Goal: Browse casually

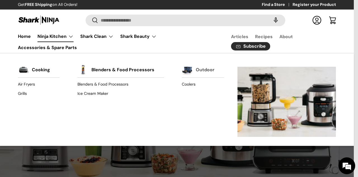
click at [199, 70] on link "Outdoor" at bounding box center [205, 70] width 19 height 12
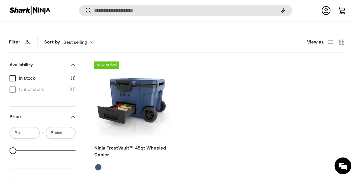
scroll to position [195, 0]
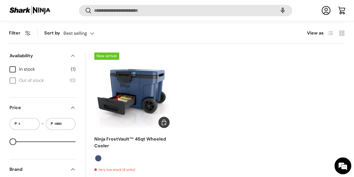
click at [0, 0] on img "Ninja FrostVault™ 45qt Wheeled Cooler" at bounding box center [0, 0] width 0 height 0
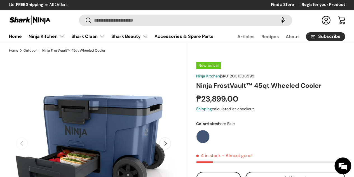
scroll to position [28, 0]
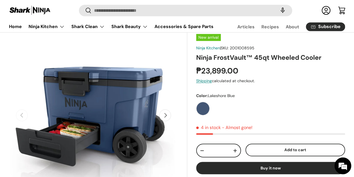
click at [163, 119] on button "Next" at bounding box center [165, 115] width 12 height 12
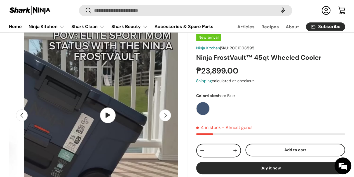
scroll to position [0, 158]
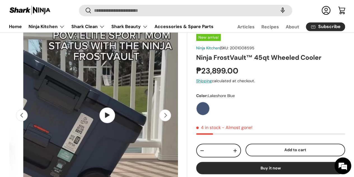
click at [163, 119] on button "Next" at bounding box center [165, 115] width 12 height 12
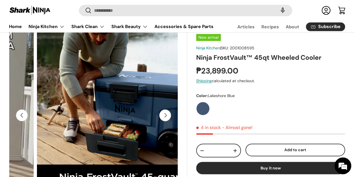
click at [163, 119] on button "Next" at bounding box center [165, 115] width 12 height 12
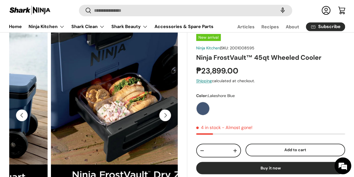
scroll to position [0, 474]
click at [163, 119] on button "Next" at bounding box center [165, 115] width 12 height 12
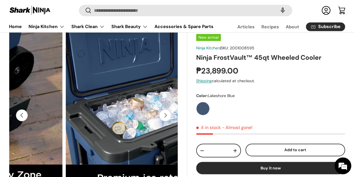
scroll to position [0, 632]
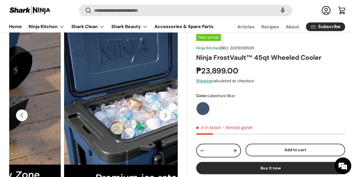
click at [163, 119] on button "Next" at bounding box center [165, 115] width 12 height 12
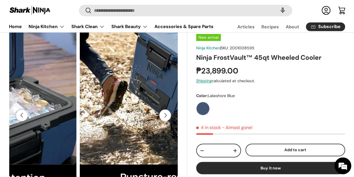
scroll to position [0, 790]
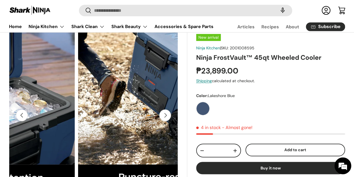
click at [163, 119] on button "Next" at bounding box center [165, 115] width 12 height 12
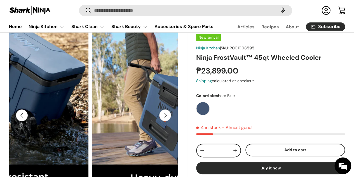
scroll to position [0, 73]
click at [163, 119] on button "Next" at bounding box center [165, 115] width 12 height 12
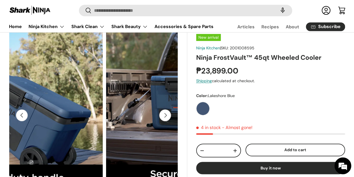
scroll to position [0, 1105]
click at [163, 119] on button "Next" at bounding box center [165, 115] width 12 height 12
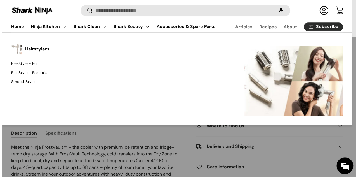
scroll to position [0, 1264]
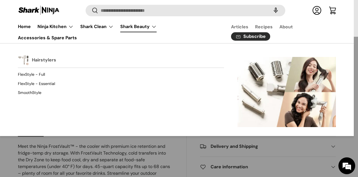
click at [39, 59] on link "Hairstylers" at bounding box center [44, 60] width 24 height 12
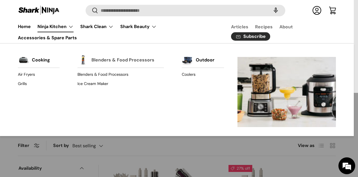
click at [131, 60] on link "Blenders & Food Processors" at bounding box center [122, 60] width 63 height 12
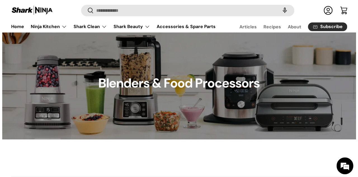
scroll to position [28, 0]
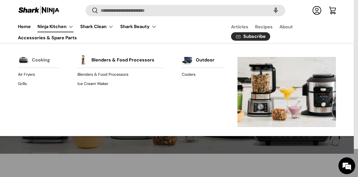
click at [35, 60] on link "Cooking" at bounding box center [41, 60] width 18 height 12
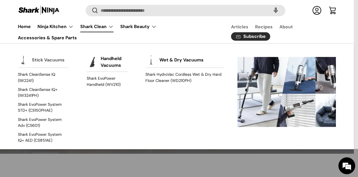
click at [60, 60] on link "Stick Vacuums" at bounding box center [48, 60] width 33 height 12
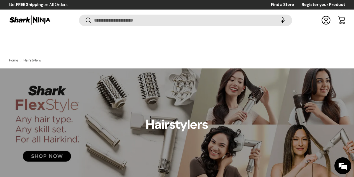
scroll to position [84, 0]
